Goal: Task Accomplishment & Management: Use online tool/utility

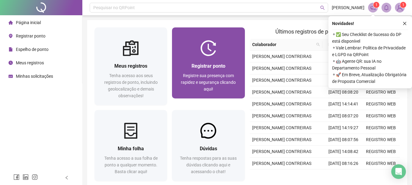
click at [195, 77] on span "Registre sua presença com rapidez e segurança clicando aqui!" at bounding box center [208, 82] width 55 height 18
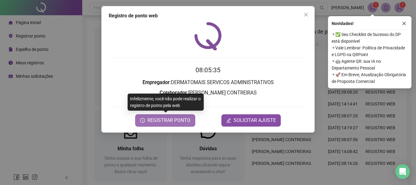
click at [178, 120] on span "REGISTRAR PONTO" at bounding box center [168, 120] width 43 height 7
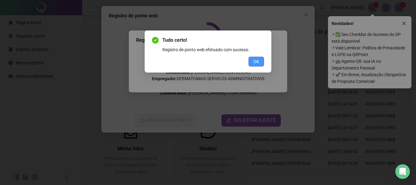
click at [255, 60] on span "OK" at bounding box center [256, 61] width 6 height 7
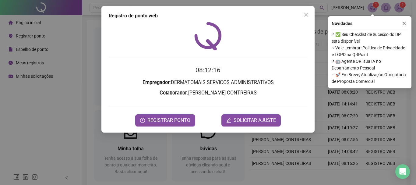
click at [311, 13] on div "Registro de ponto web 08:12:16 Empregador : DERMATOMAIS SERVICOS ADMINISTRATIVO…" at bounding box center [207, 69] width 213 height 126
click at [405, 24] on icon "close" at bounding box center [404, 23] width 3 height 3
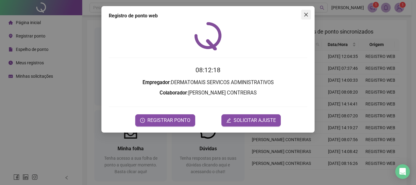
click at [306, 12] on icon "close" at bounding box center [306, 14] width 5 height 5
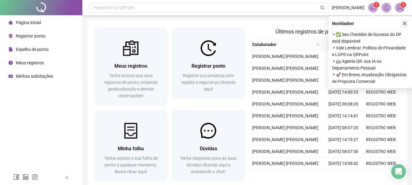
click at [402, 22] on icon "close" at bounding box center [404, 23] width 4 height 4
